Goal: Contribute content: Add original content to the website for others to see

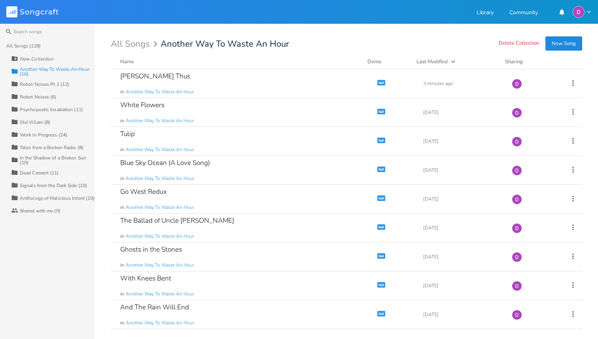
click at [51, 135] on div "Work In Progress (24)" at bounding box center [43, 135] width 47 height 5
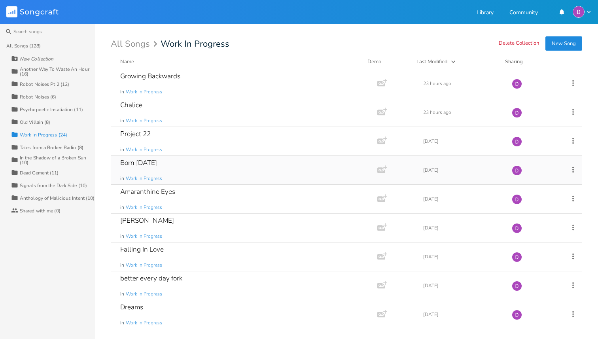
click at [203, 173] on div "Born [DATE] in Work In Progress" at bounding box center [242, 170] width 245 height 28
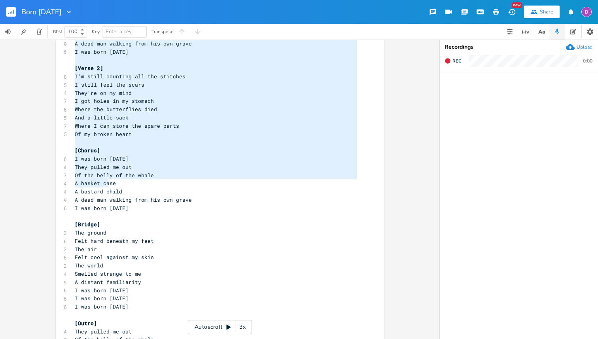
scroll to position [225, 0]
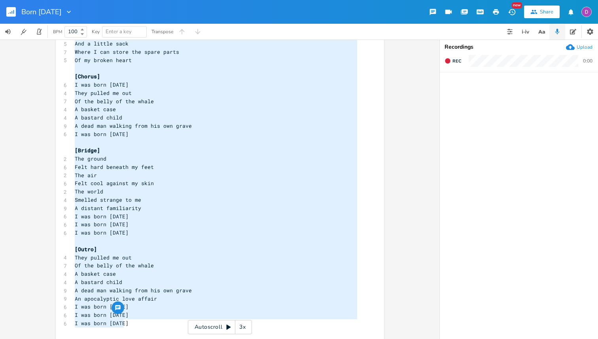
type textarea "[Verse] I got butterflies in my stomach Not the good kind I've got tears in my …"
drag, startPoint x: 72, startPoint y: 63, endPoint x: 142, endPoint y: 324, distance: 270.4
click at [142, 324] on div "[Verse] 9 I got butterflies in my stomach 4 Not the good kind 6 I've got tears …" at bounding box center [216, 85] width 286 height 502
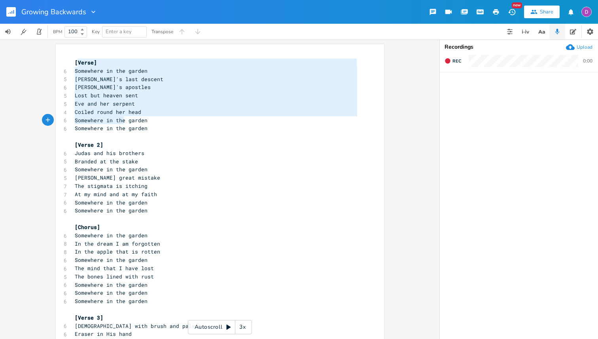
drag, startPoint x: 74, startPoint y: 61, endPoint x: 124, endPoint y: 126, distance: 82.1
click at [124, 126] on div "[Verse] 6 Somewhere in the garden 5 [PERSON_NAME]'s last descent 6 [PERSON_NAME…" at bounding box center [216, 322] width 286 height 527
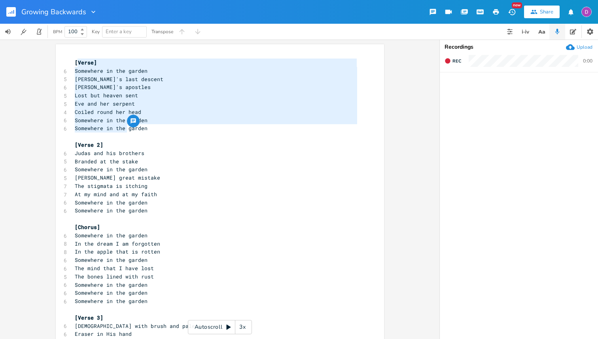
type textarea "Verse] Somewhere in the garden Dante's last descent Lucifer's apostles Lost but…"
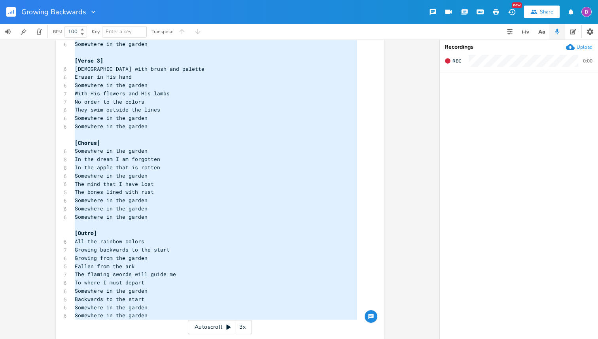
click at [110, 193] on span "The bones lined with rust" at bounding box center [114, 191] width 79 height 7
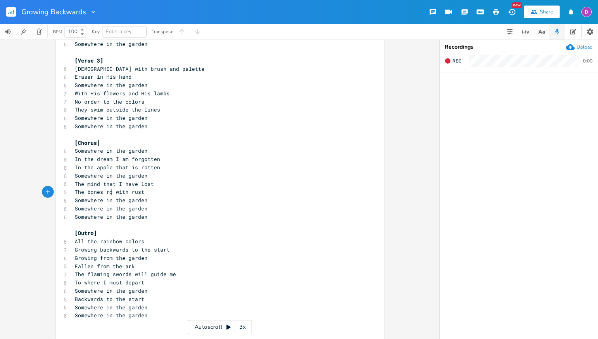
type textarea "rot"
type textarea "and"
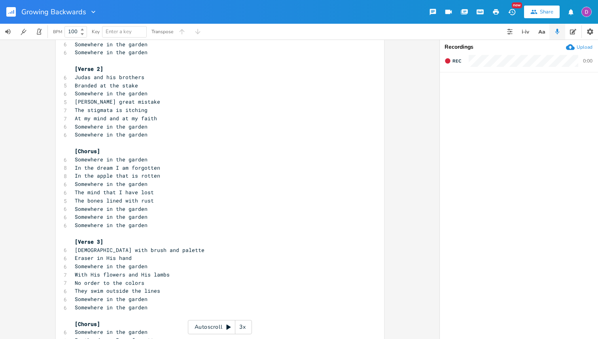
scroll to position [70, 0]
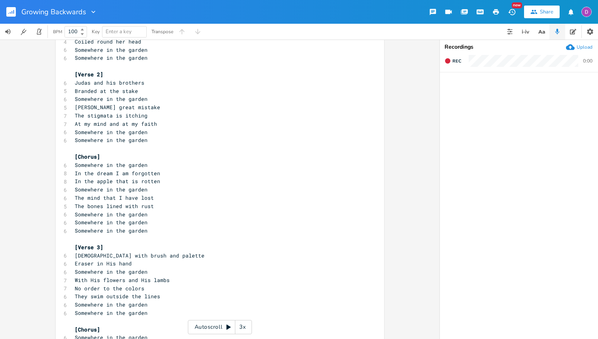
click at [110, 209] on span "The bones lined with rust" at bounding box center [114, 206] width 79 height 7
type textarea "rot"
type textarea "and"
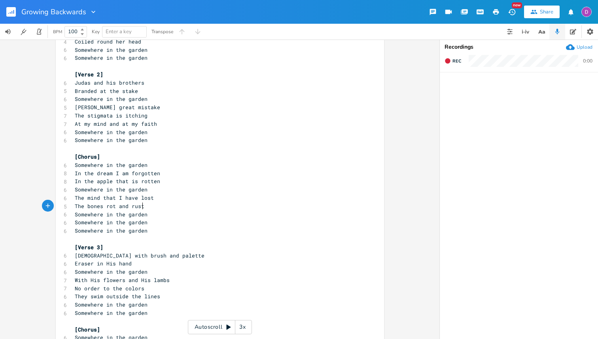
click at [152, 203] on pre "The bones rot and rust" at bounding box center [216, 206] width 286 height 8
type textarea "The bones rot and rust"
